Goal: Task Accomplishment & Management: Use online tool/utility

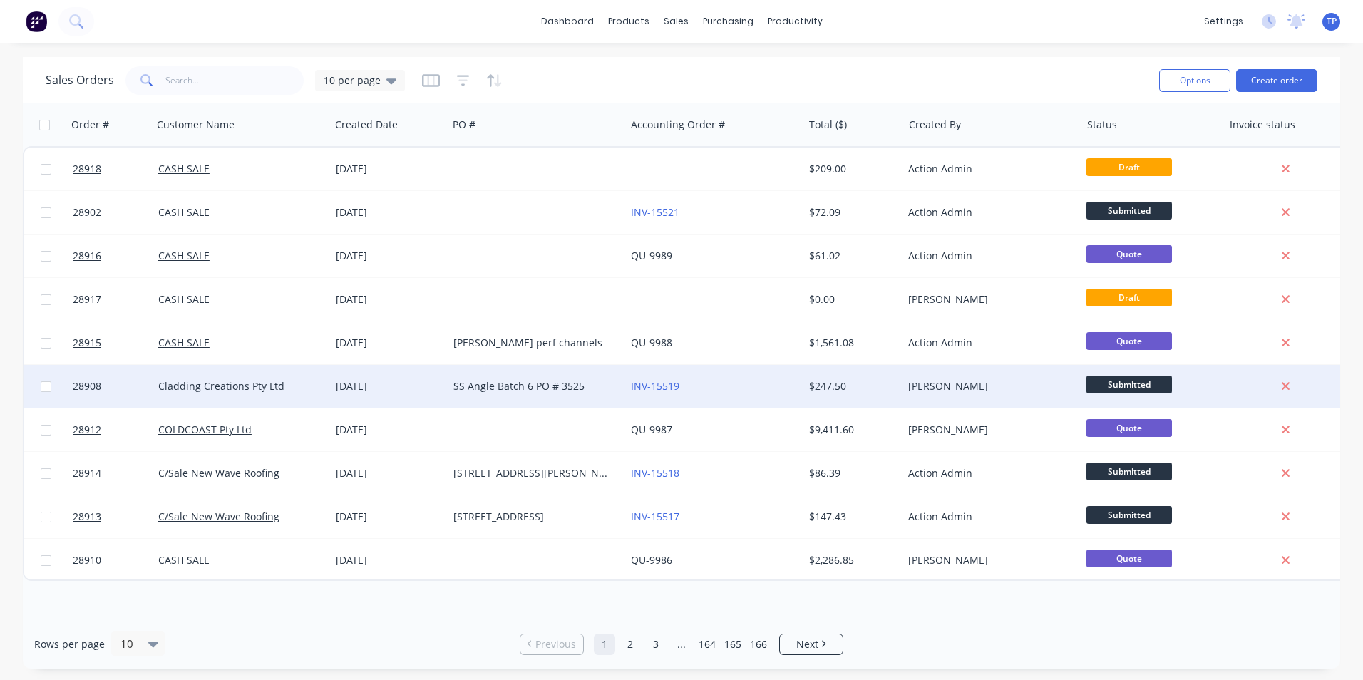
click at [593, 389] on div "SS Angle Batch 6 PO # 3525" at bounding box center [532, 386] width 158 height 14
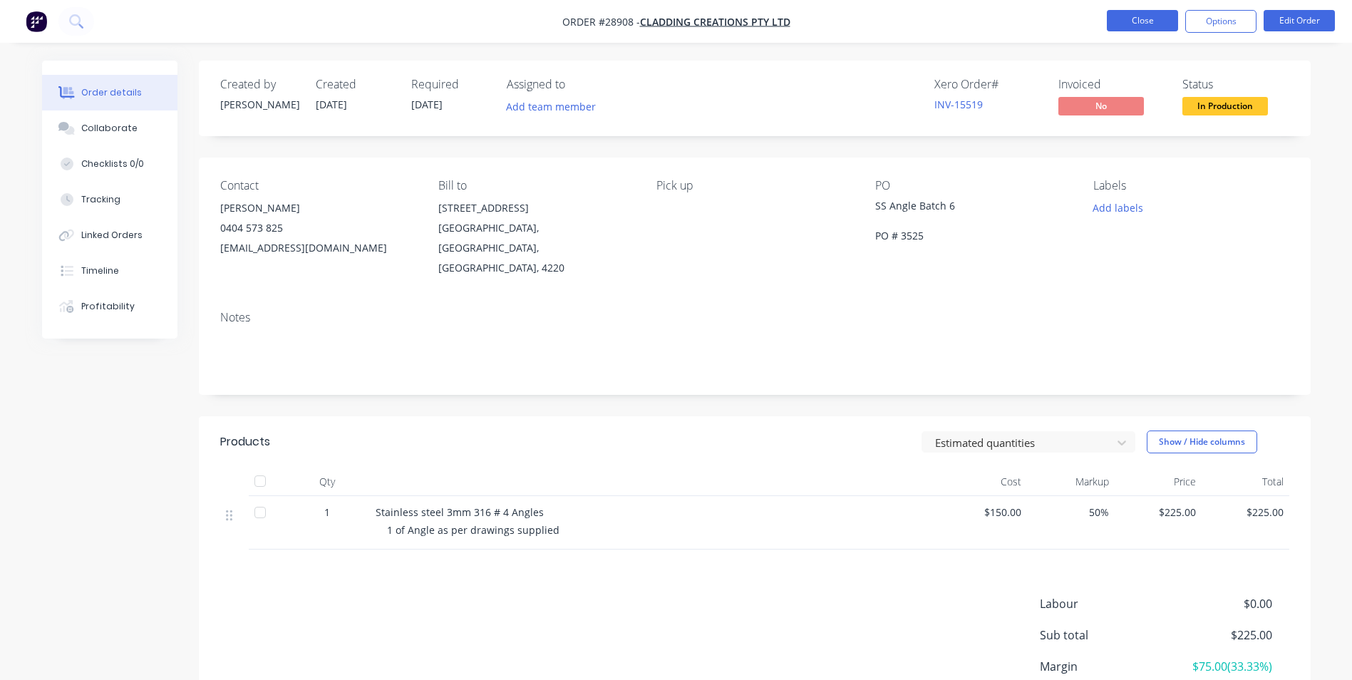
click at [1132, 17] on button "Close" at bounding box center [1142, 20] width 71 height 21
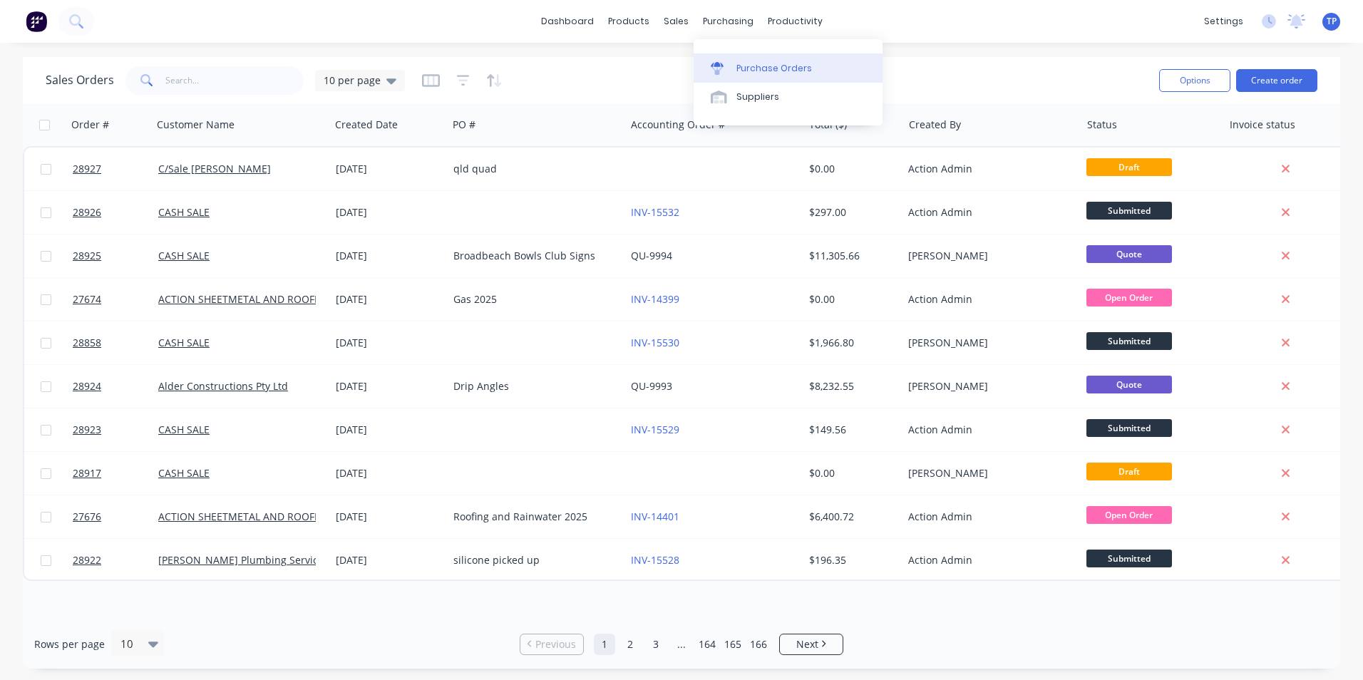
click at [753, 68] on div "Purchase Orders" at bounding box center [774, 68] width 76 height 13
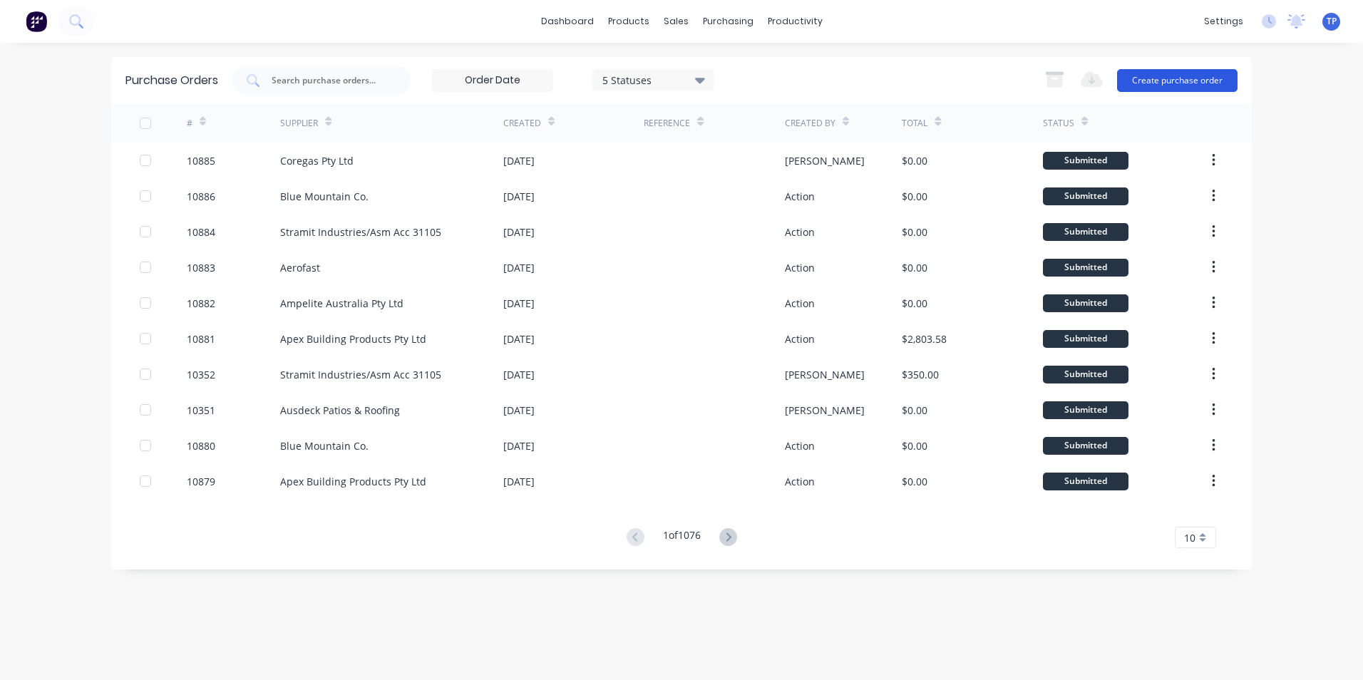
click at [1193, 78] on button "Create purchase order" at bounding box center [1177, 80] width 120 height 23
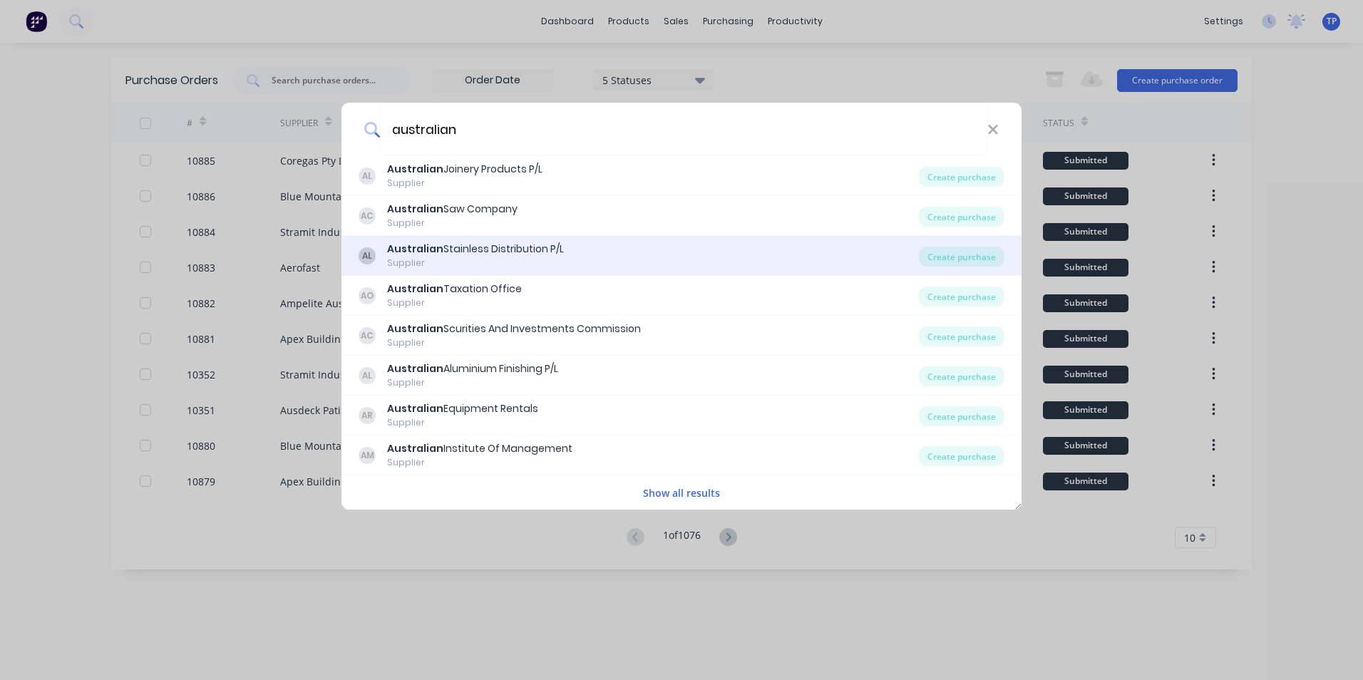
type input "australian"
click at [523, 247] on div "Australian Stainless Distribution P/L" at bounding box center [475, 249] width 177 height 15
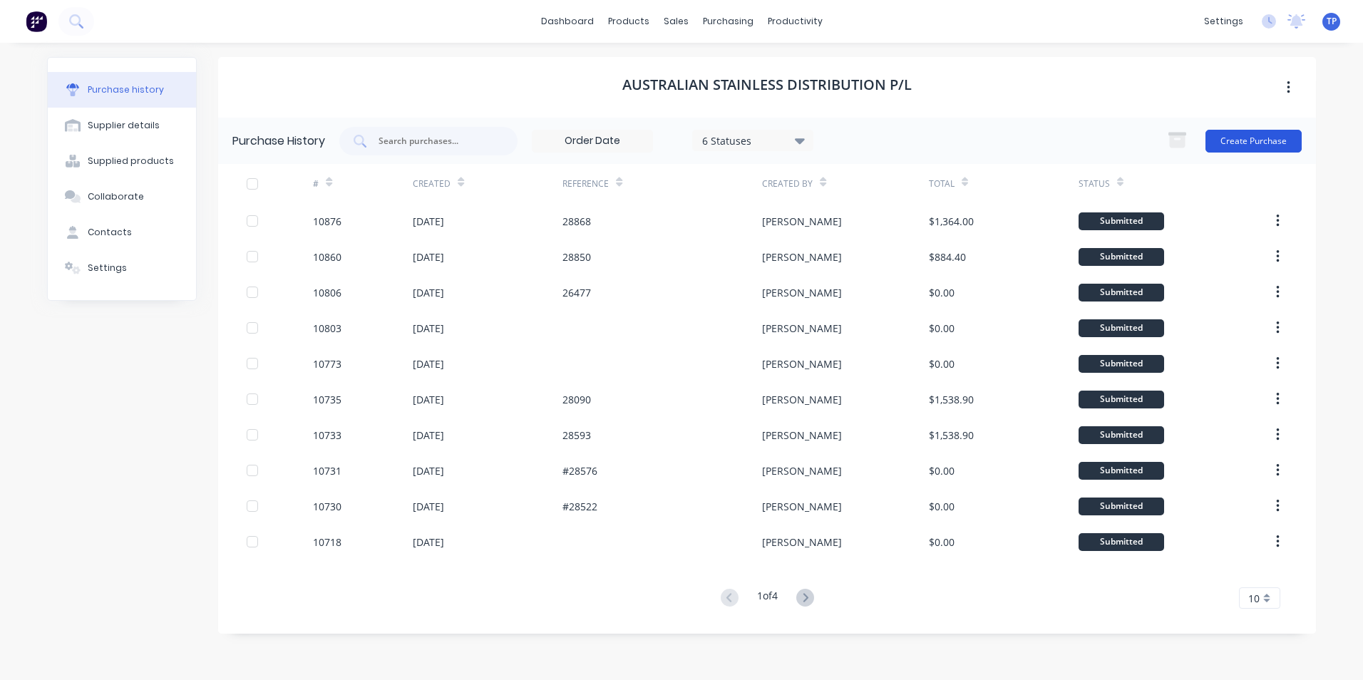
click at [1230, 148] on button "Create Purchase" at bounding box center [1253, 141] width 96 height 23
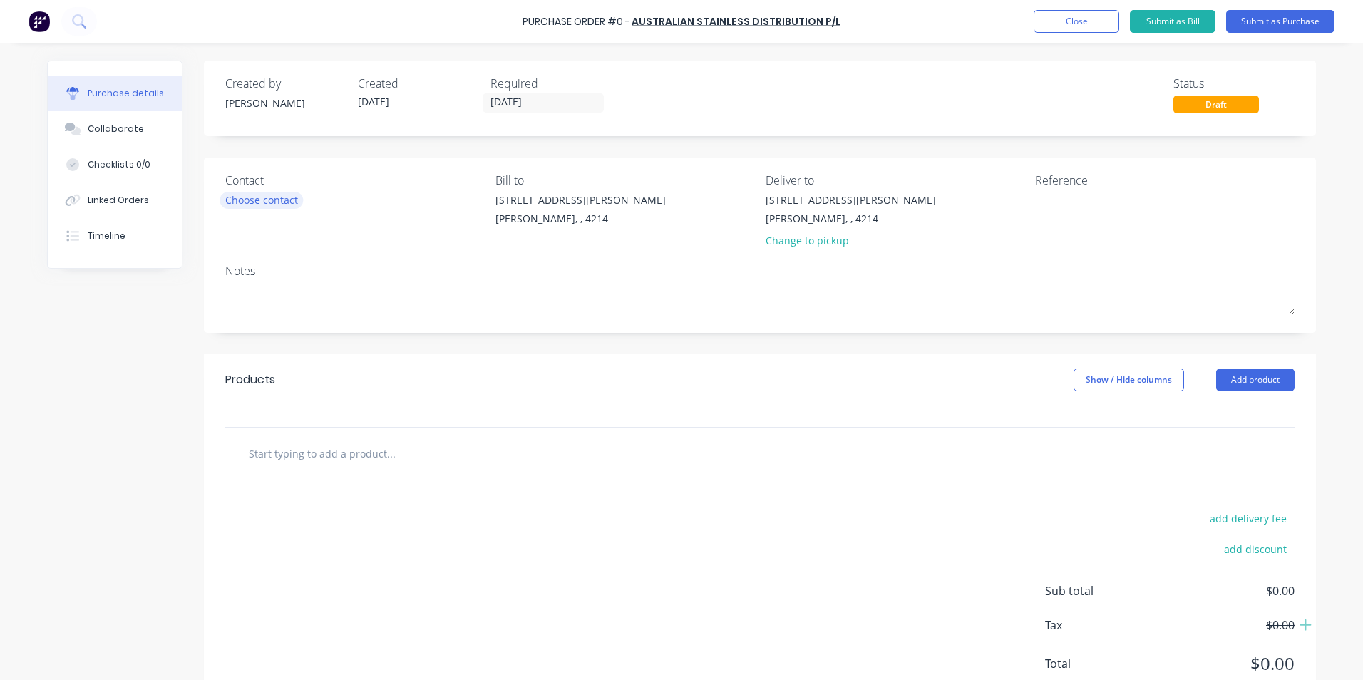
click at [280, 200] on div "Choose contact" at bounding box center [261, 199] width 73 height 15
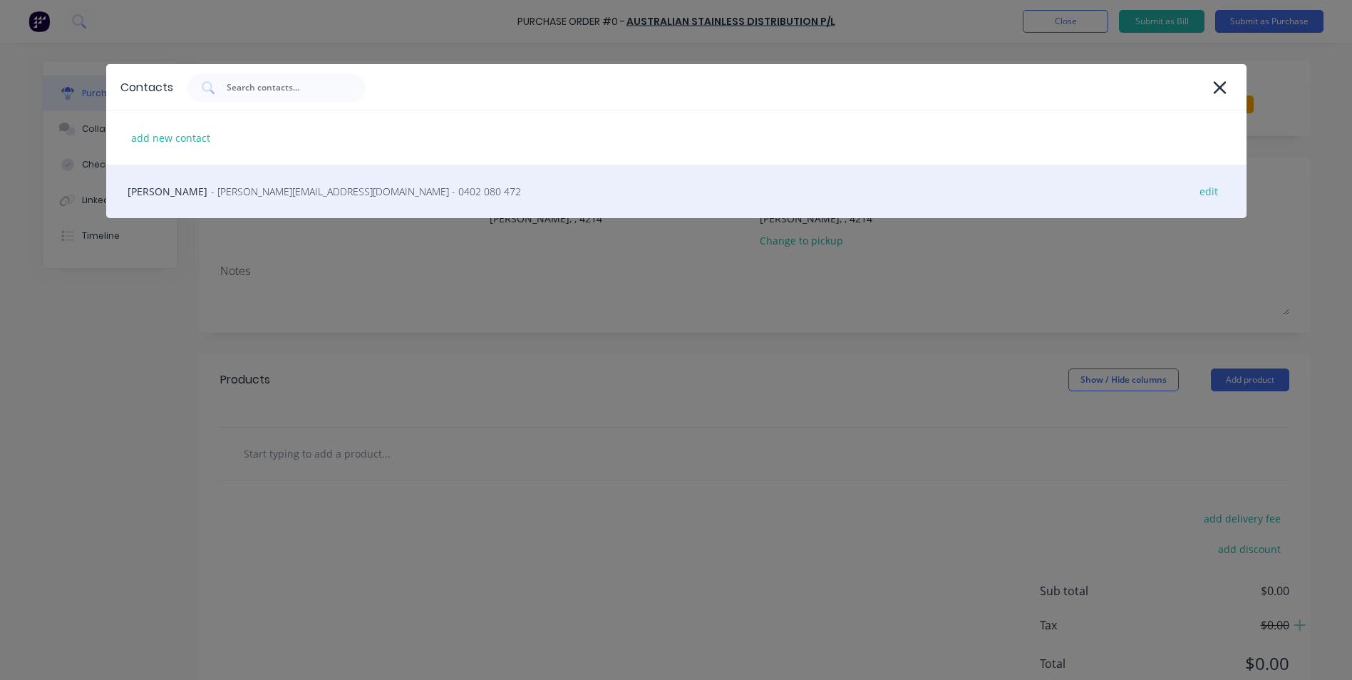
click at [156, 202] on div "[PERSON_NAME] - [PERSON_NAME][EMAIL_ADDRESS][DOMAIN_NAME] - 0402 080 472 edit" at bounding box center [676, 191] width 1140 height 53
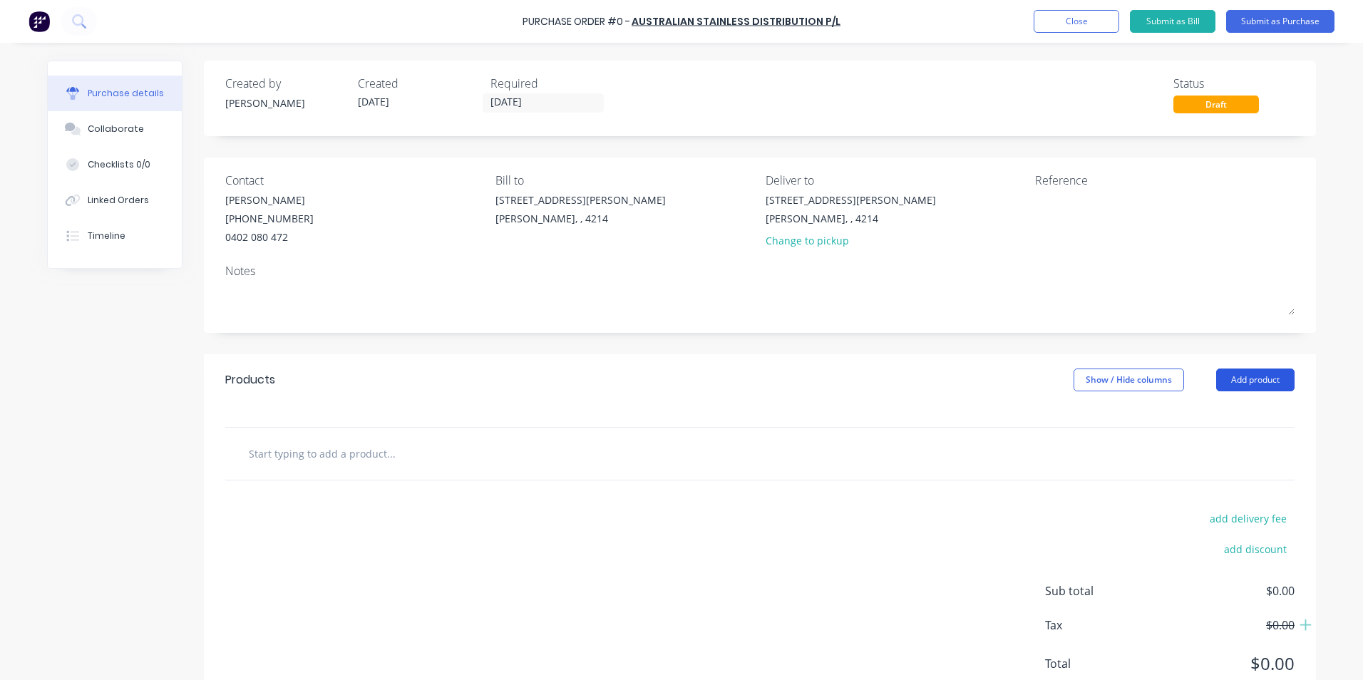
click at [1236, 375] on button "Add product" at bounding box center [1255, 379] width 78 height 23
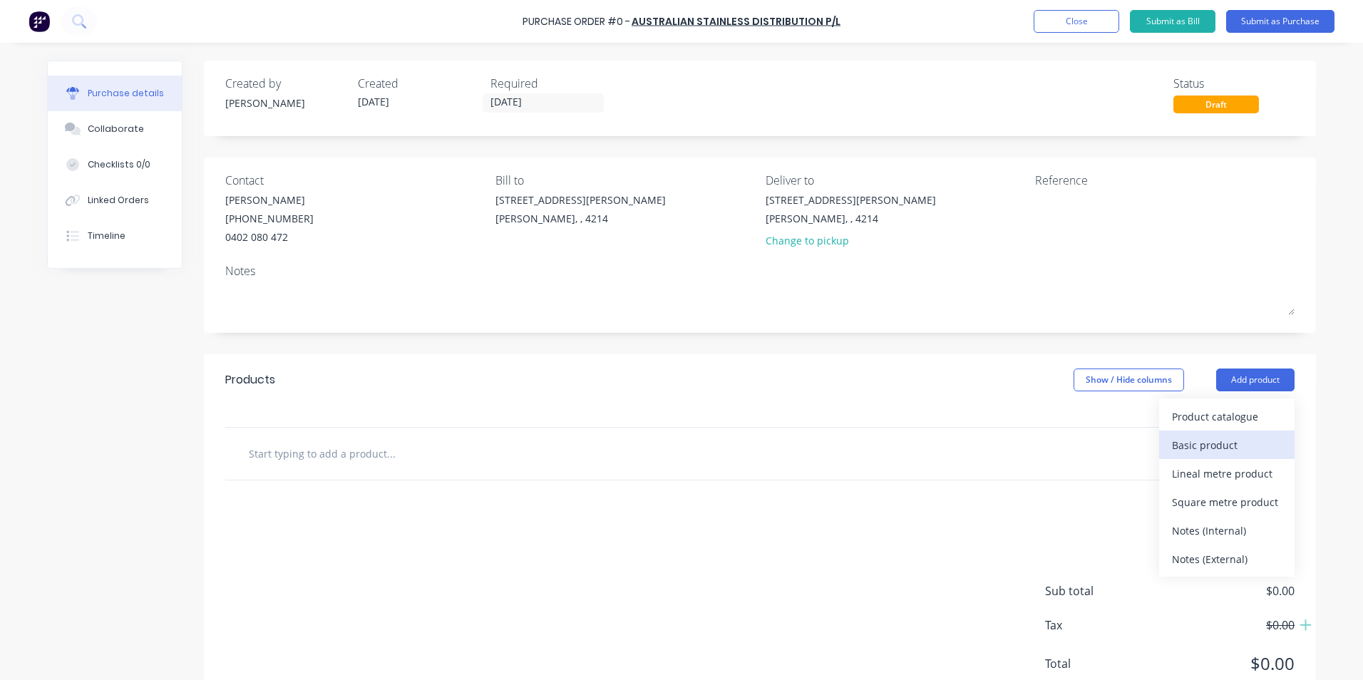
click at [1186, 443] on div "Basic product" at bounding box center [1227, 445] width 110 height 21
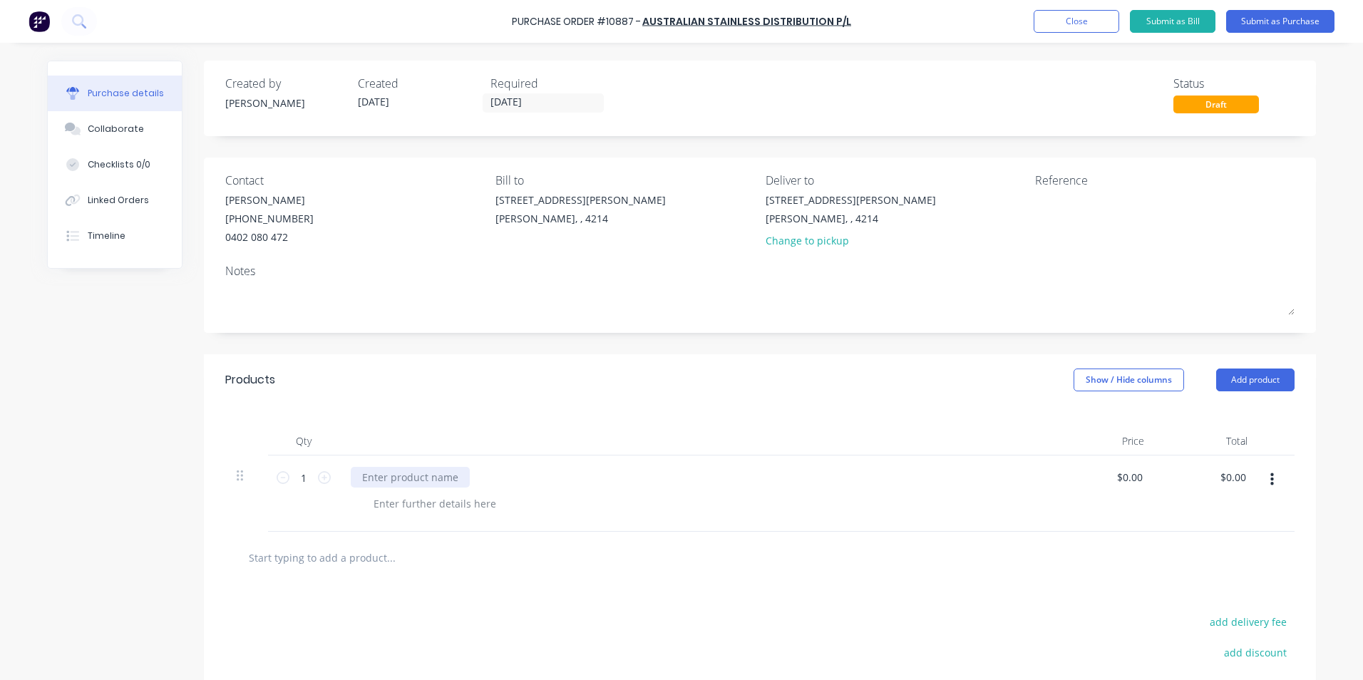
click at [409, 481] on div at bounding box center [410, 477] width 119 height 21
click at [435, 510] on div at bounding box center [434, 503] width 145 height 21
click at [1294, 24] on button "Submit as Purchase" at bounding box center [1280, 21] width 108 height 23
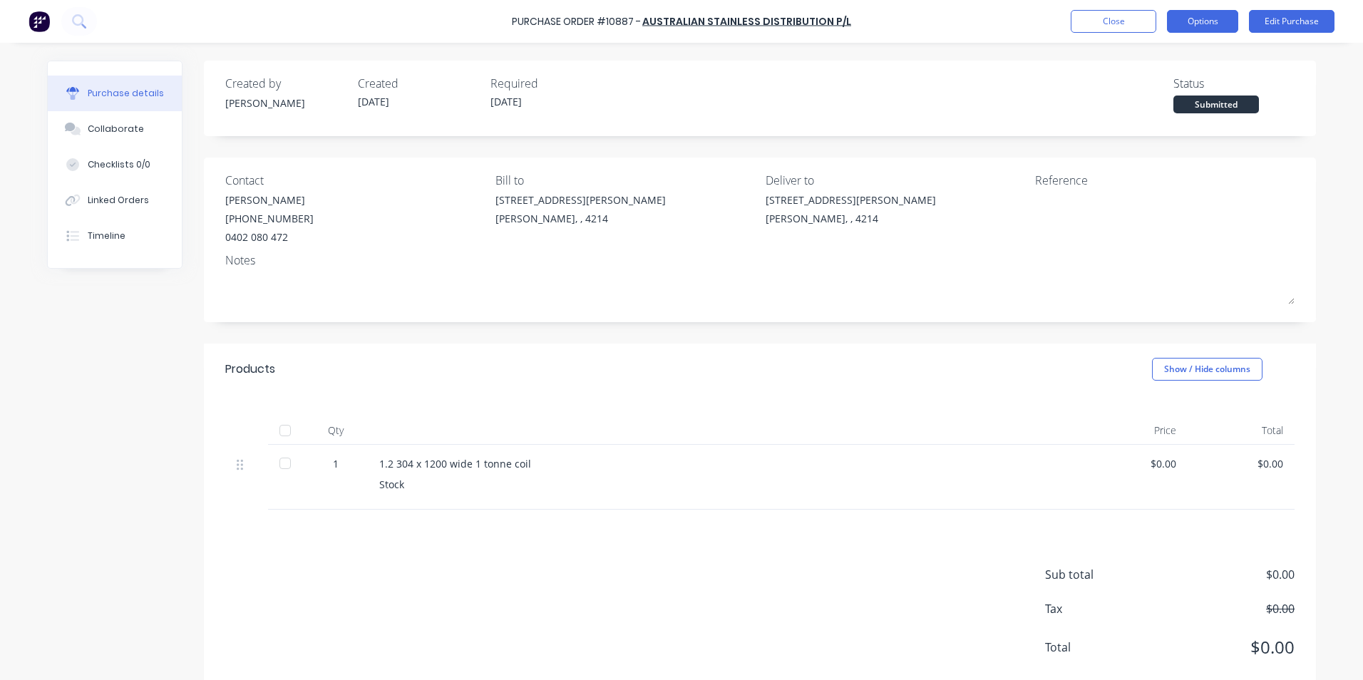
click at [1203, 16] on button "Options" at bounding box center [1202, 21] width 71 height 23
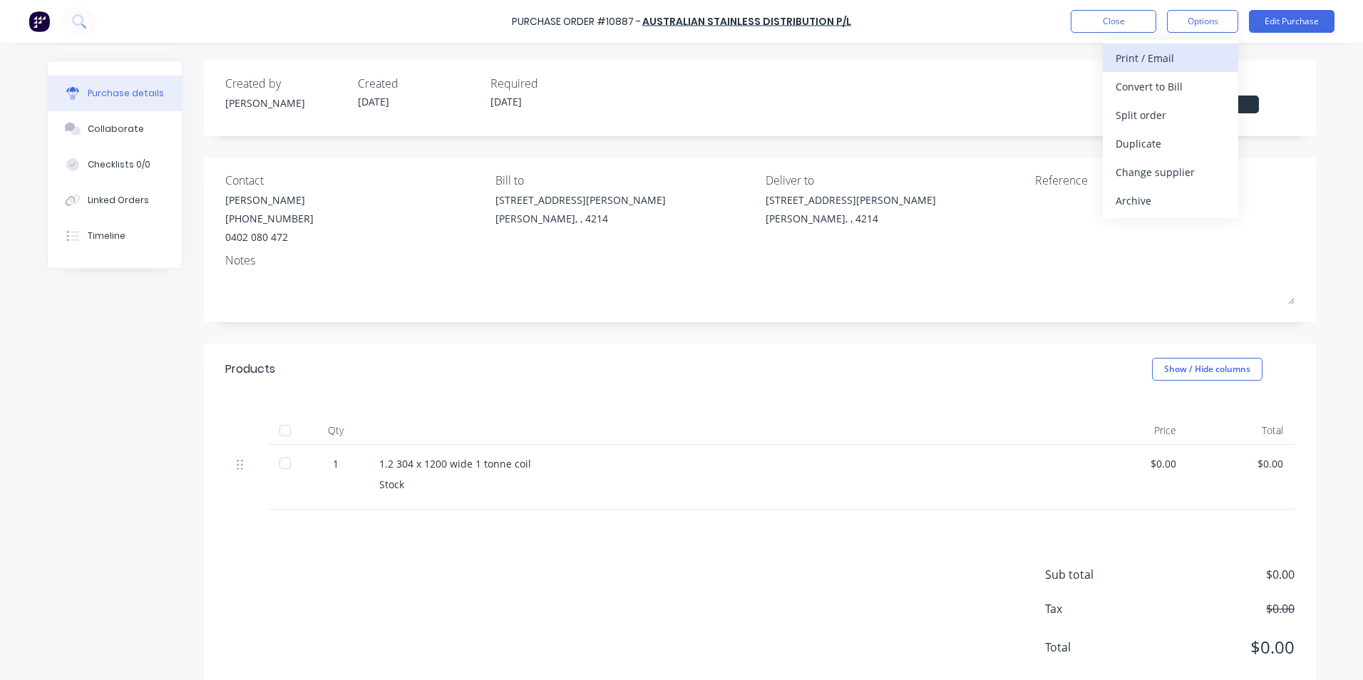
click at [1154, 56] on div "Print / Email" at bounding box center [1170, 58] width 110 height 21
click at [1125, 116] on div "Without pricing" at bounding box center [1170, 115] width 110 height 21
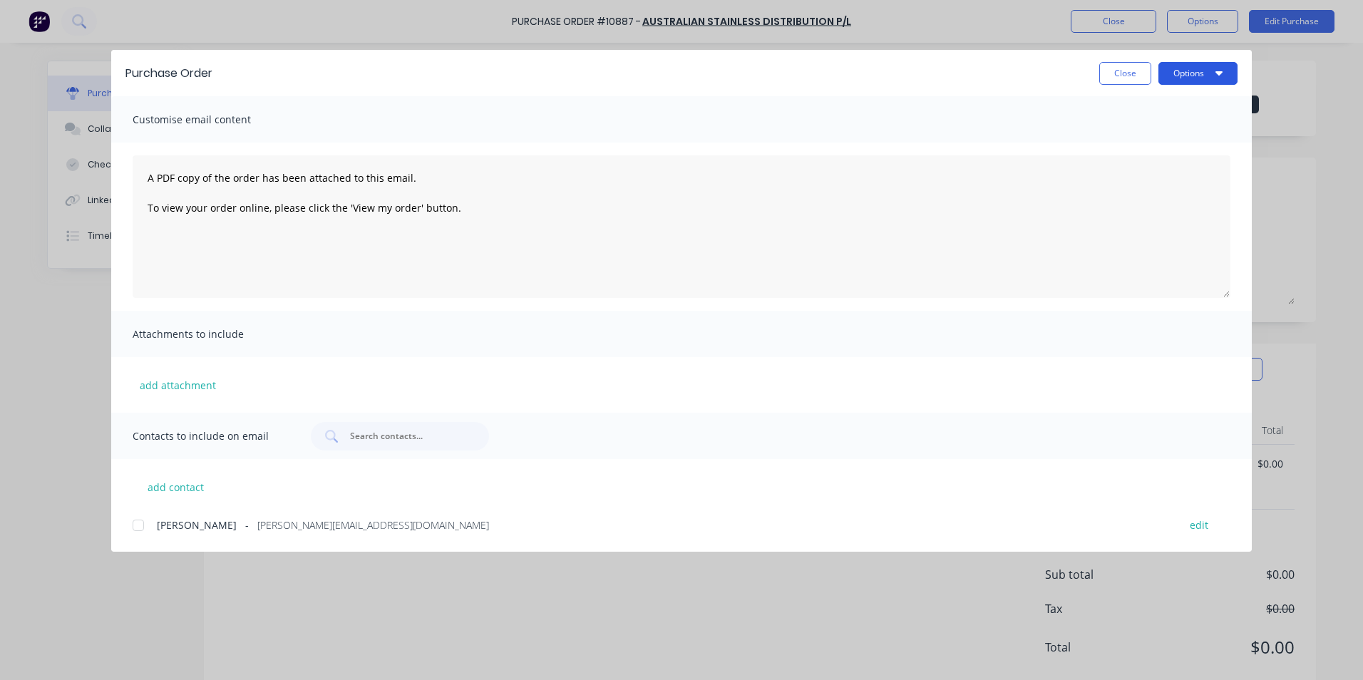
click at [1176, 68] on button "Options" at bounding box center [1197, 73] width 79 height 23
click at [1128, 135] on div "Print" at bounding box center [1170, 138] width 110 height 21
click at [1136, 75] on button "Close" at bounding box center [1125, 73] width 52 height 23
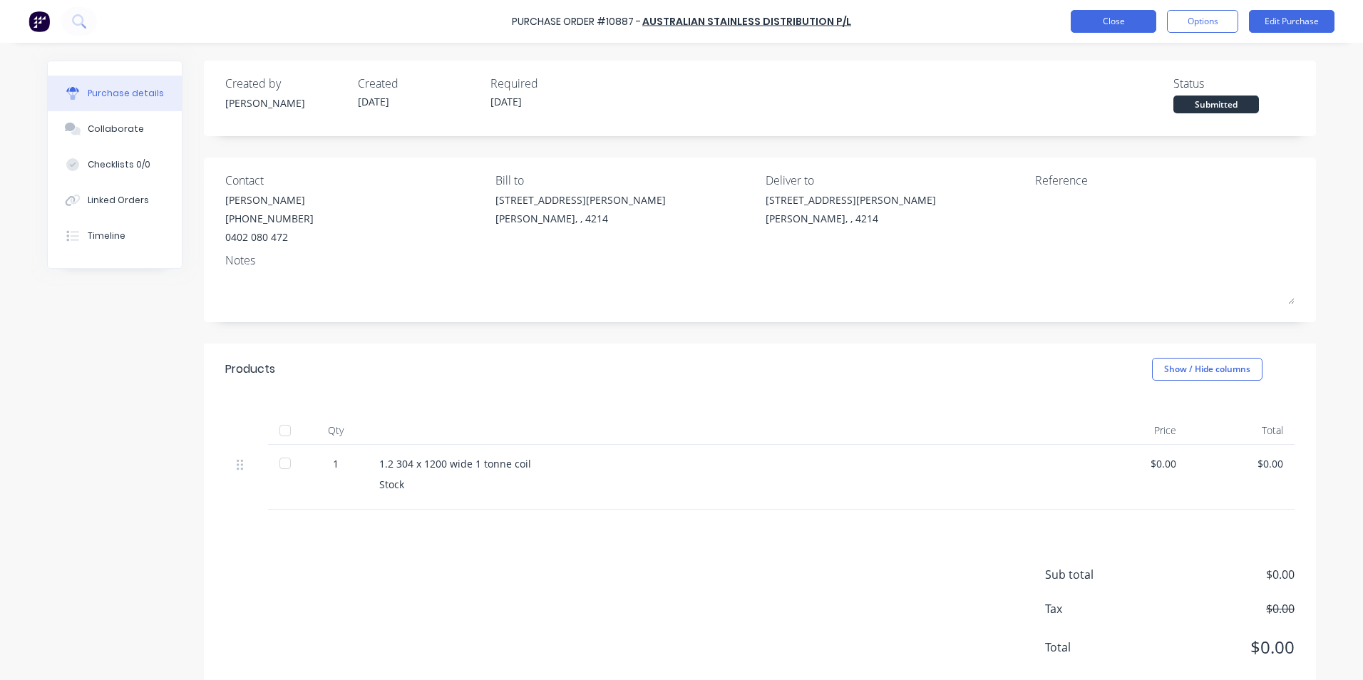
click at [1091, 22] on button "Close" at bounding box center [1113, 21] width 86 height 23
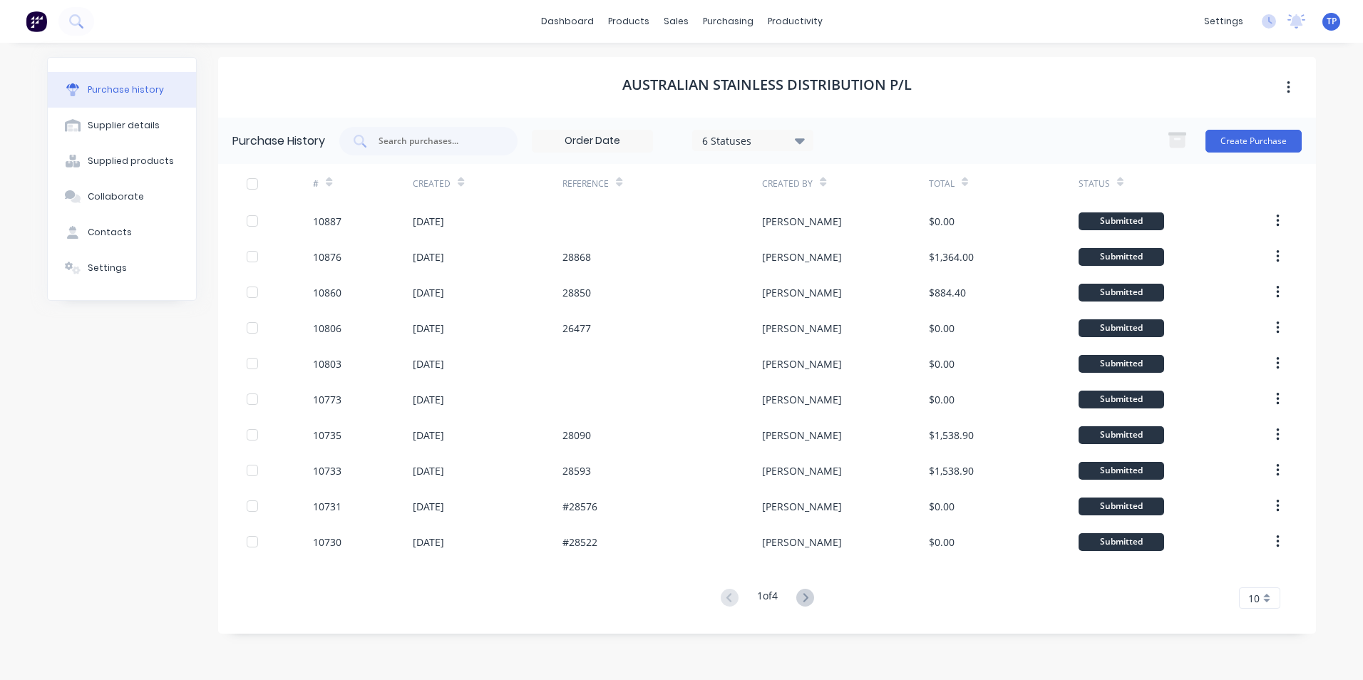
click at [207, 58] on div "Purchase history Supplier details Supplied products Collaborate Contacts Settin…" at bounding box center [681, 354] width 1269 height 594
click at [1339, 84] on div "dashboard products sales purchasing productivity dashboard products Product Cat…" at bounding box center [681, 340] width 1363 height 680
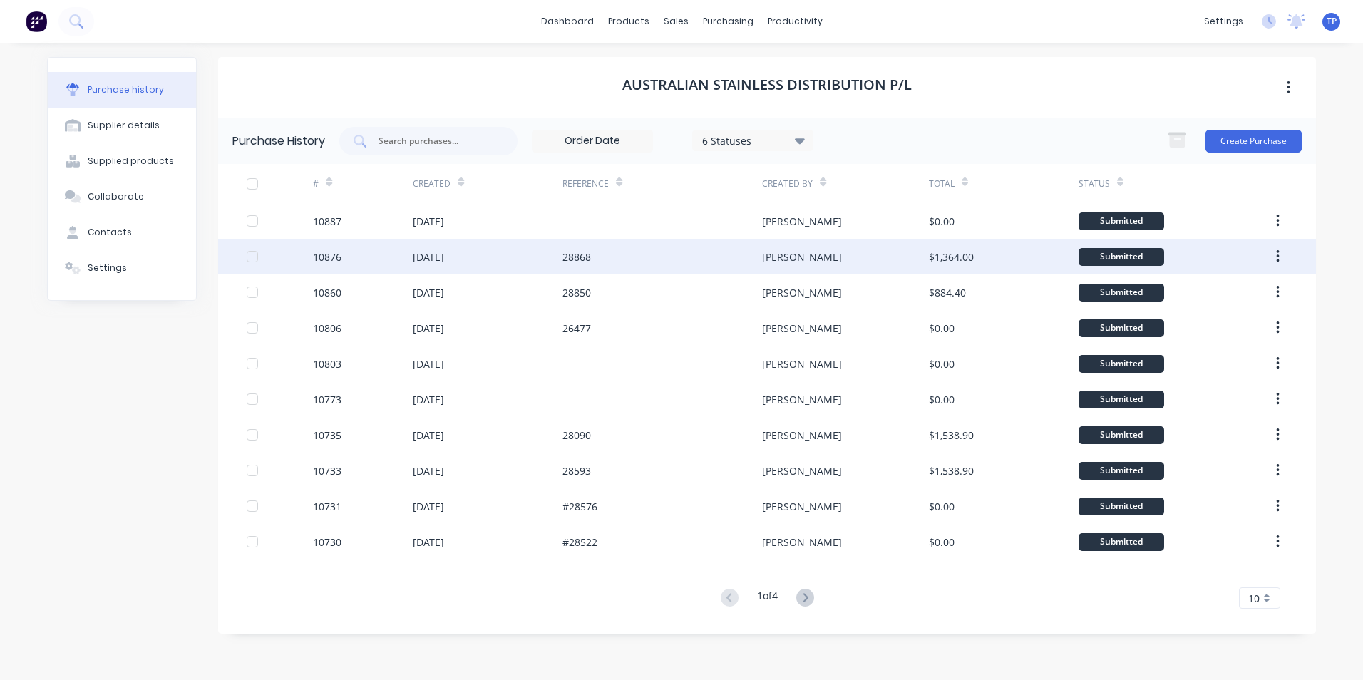
click at [450, 265] on div "[DATE]" at bounding box center [488, 257] width 150 height 36
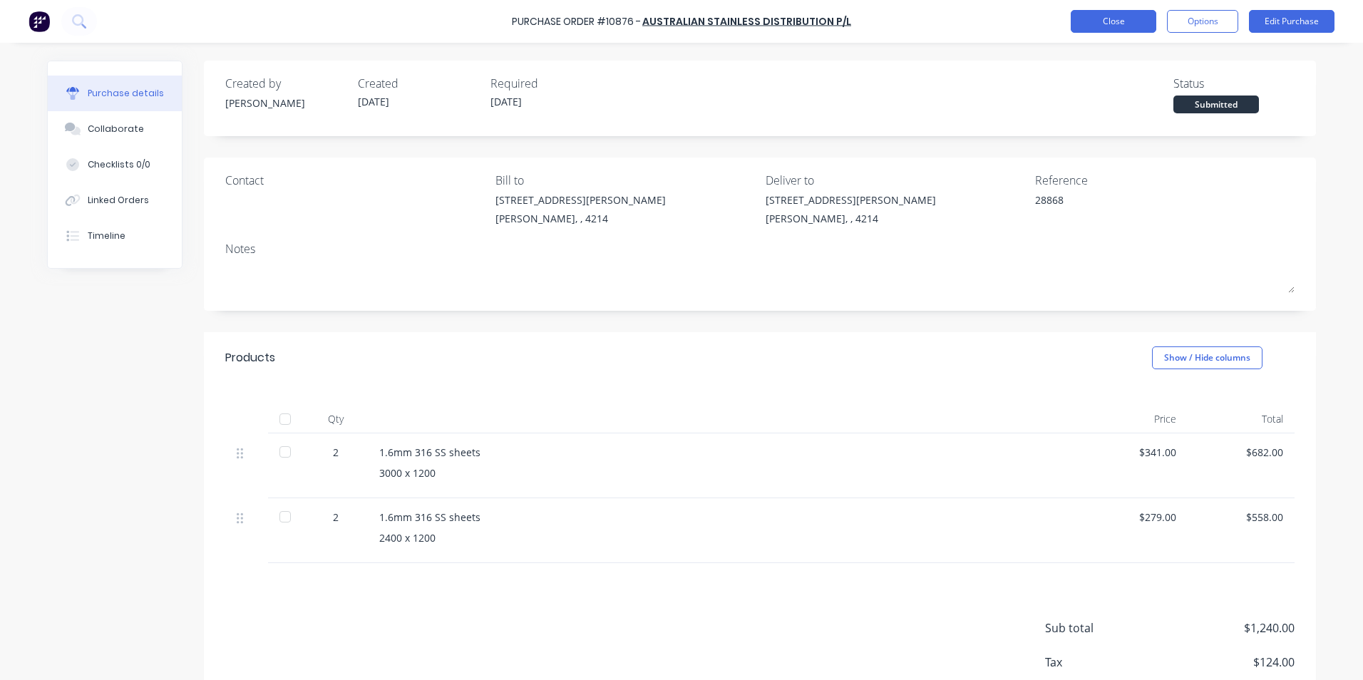
click at [1080, 18] on button "Close" at bounding box center [1113, 21] width 86 height 23
